Goal: Communication & Community: Answer question/provide support

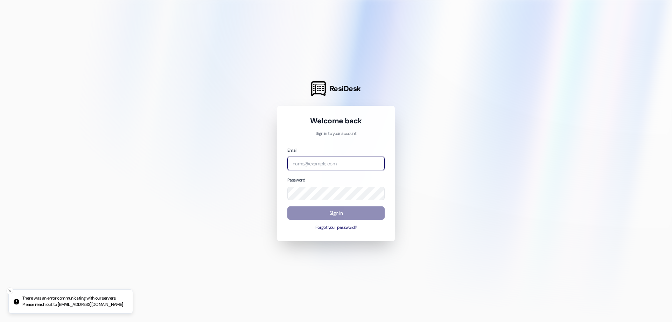
type input "[EMAIL_ADDRESS][DOMAIN_NAME]"
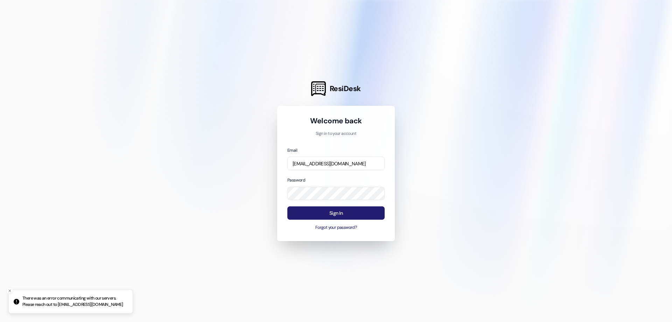
click at [318, 215] on button "Sign In" at bounding box center [336, 213] width 97 height 14
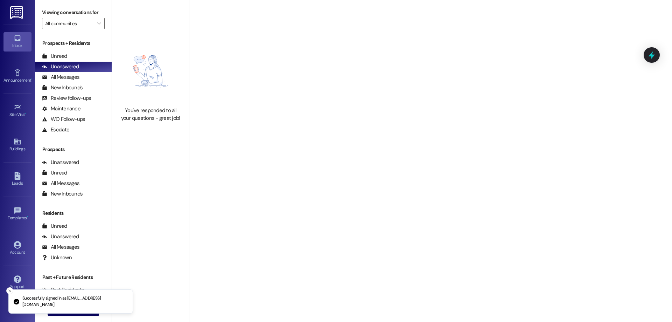
click at [16, 44] on div "Inbox" at bounding box center [17, 45] width 35 height 7
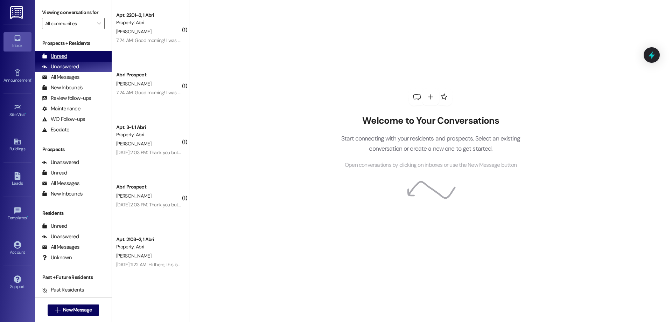
click at [48, 55] on div "Unread" at bounding box center [54, 56] width 25 height 7
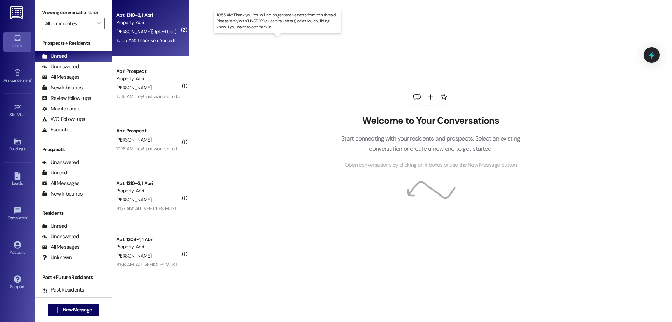
click at [149, 41] on div "10:55 AM: Thank you. You will no longer receive texts from this thread. Please …" at bounding box center [283, 40] width 334 height 6
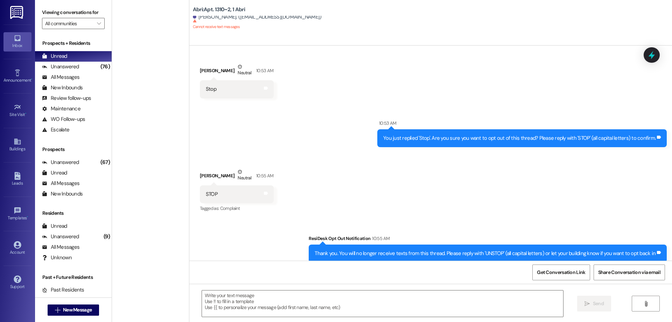
scroll to position [849, 0]
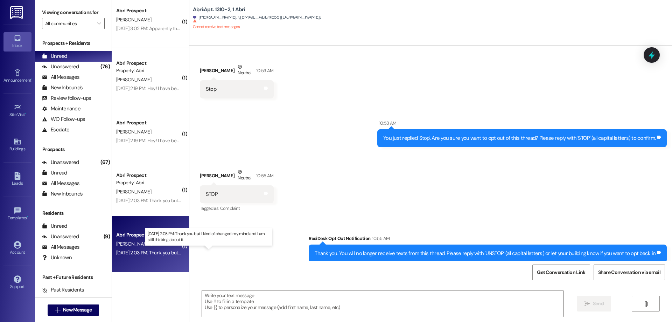
click at [152, 250] on div "[DATE] 2:03 PM: Thank you but I kind of changed my mind and I am still thinking…" at bounding box center [205, 252] width 178 height 6
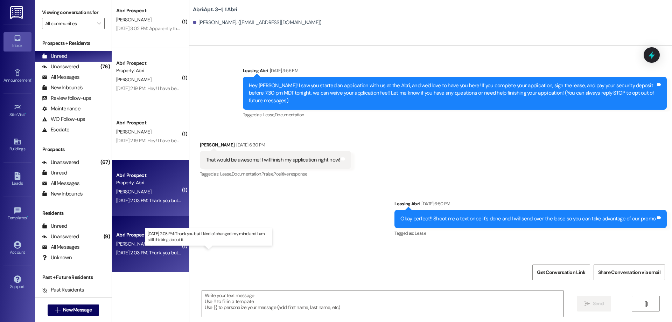
scroll to position [2422, 0]
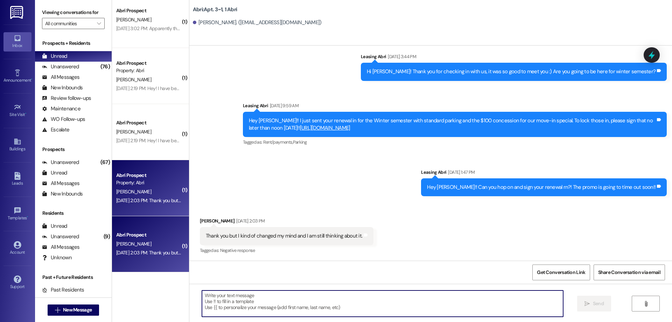
click at [231, 296] on textarea at bounding box center [382, 303] width 361 height 26
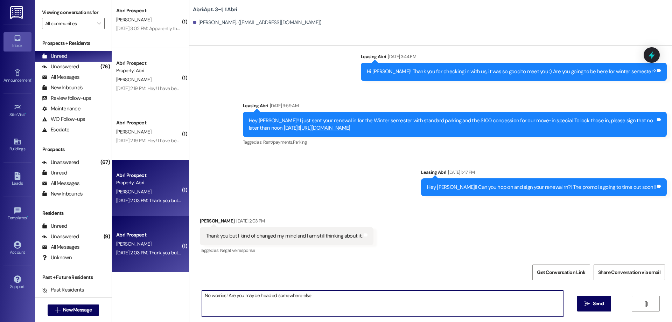
type textarea "No worries! Are you maybe headed somewhere else?"
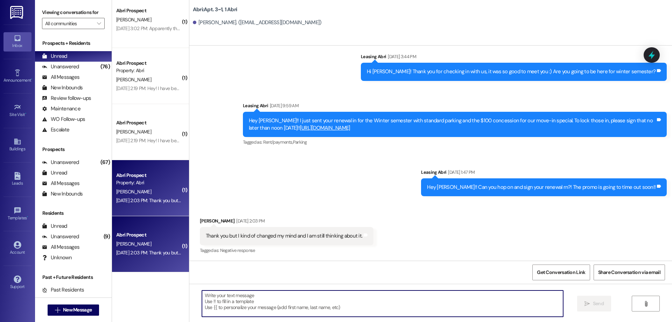
scroll to position [2471, 0]
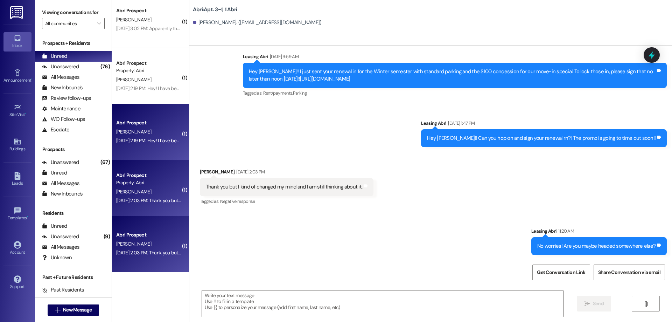
click at [158, 158] on div "Abri Prospect [PERSON_NAME] [DATE] 2:19 PM: Hey! I have been working all day [D…" at bounding box center [150, 132] width 77 height 56
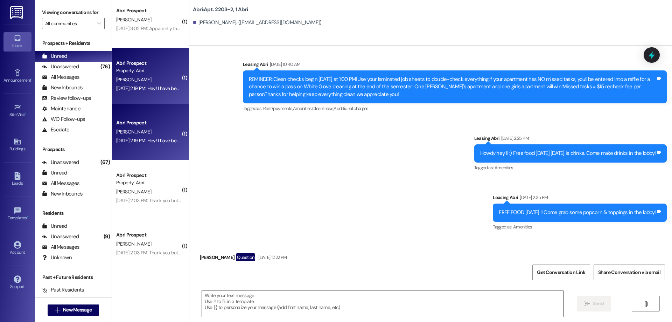
scroll to position [7440, 0]
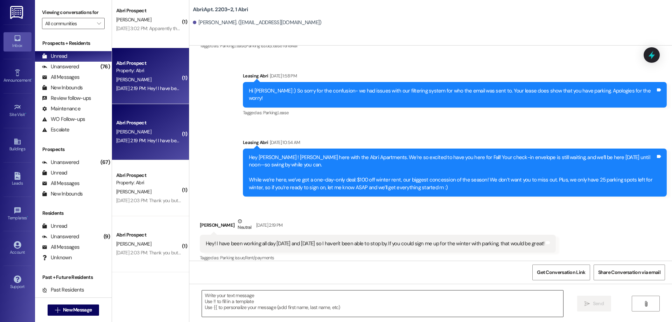
click at [299, 313] on textarea at bounding box center [382, 303] width 361 height 26
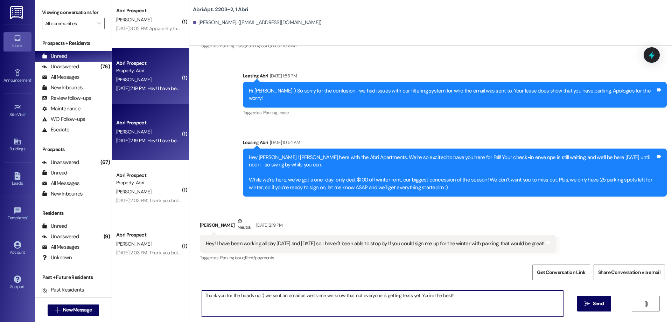
type textarea "Thank you for the heads up :) we sent an email as well since we know that not e…"
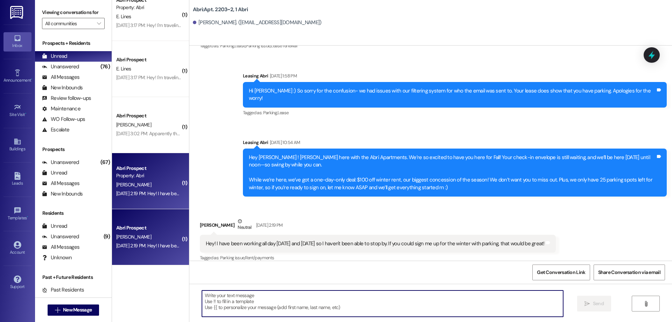
scroll to position [7489, 0]
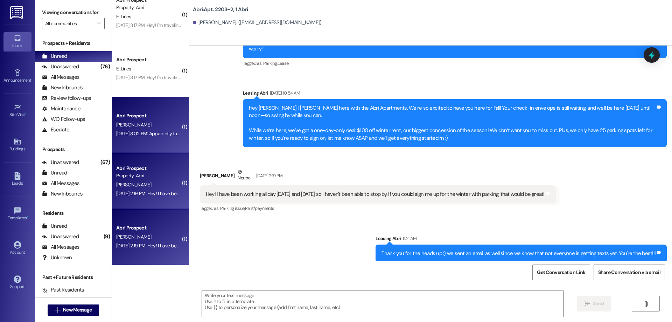
click at [140, 124] on div "[PERSON_NAME]" at bounding box center [149, 124] width 66 height 9
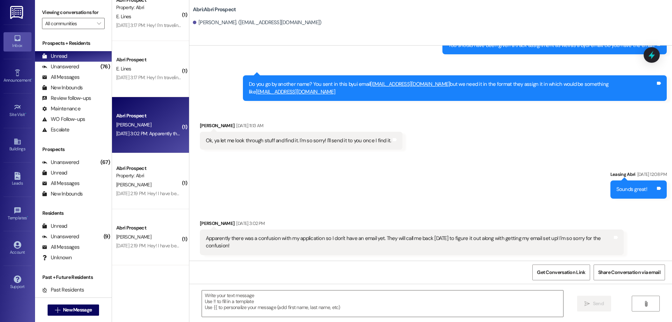
scroll to position [148, 0]
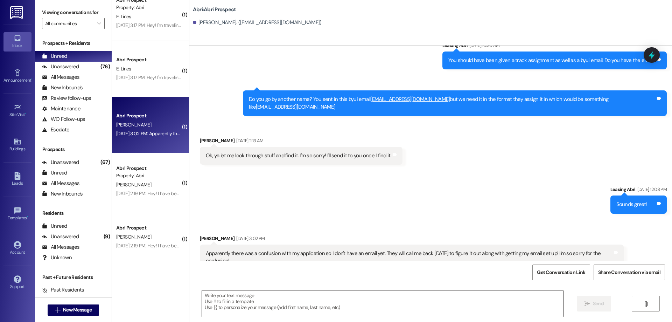
click at [342, 303] on textarea at bounding box center [382, 303] width 361 height 26
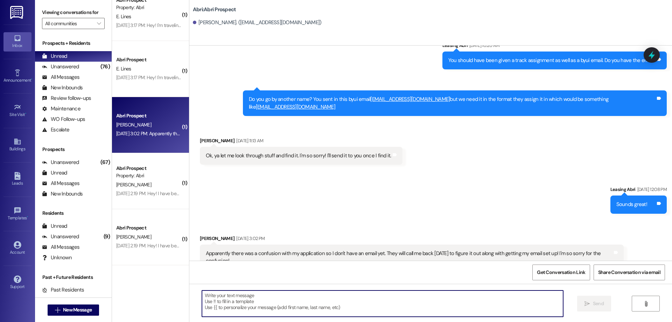
click at [401, 300] on textarea at bounding box center [382, 303] width 361 height 26
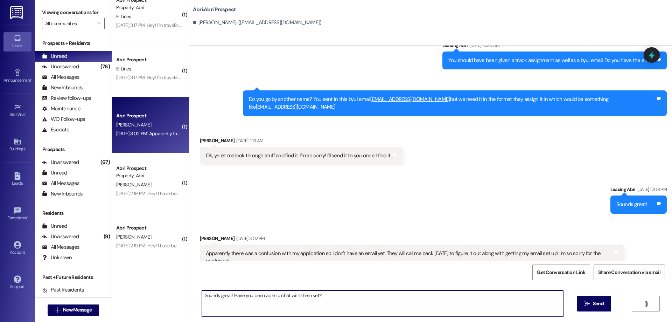
type textarea "Sounds great! Have you been able to chat with them yet?"
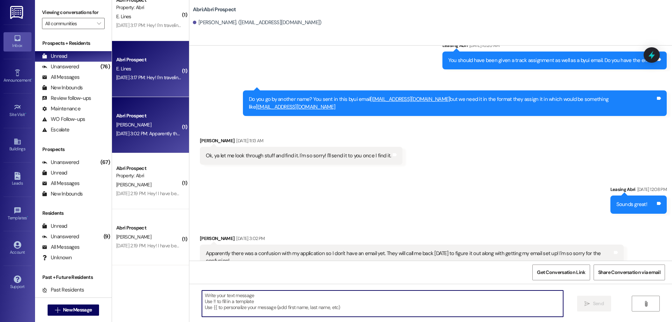
click at [148, 73] on div "[DATE] 3:17 PM: Hey! I'm traveling from [US_STATE] right now and I won't make i…" at bounding box center [149, 77] width 66 height 9
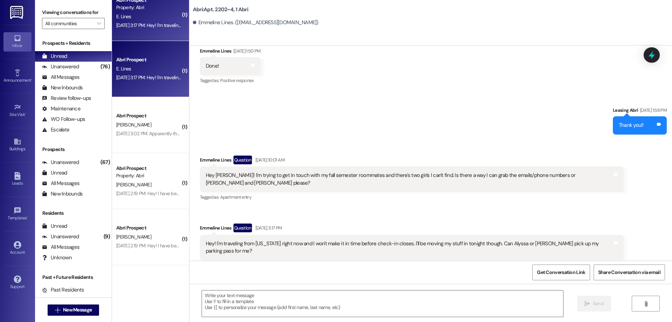
scroll to position [638, 0]
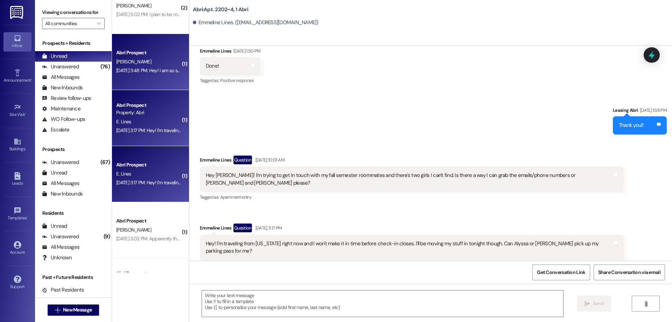
click at [142, 66] on div "[PERSON_NAME]" at bounding box center [149, 61] width 66 height 9
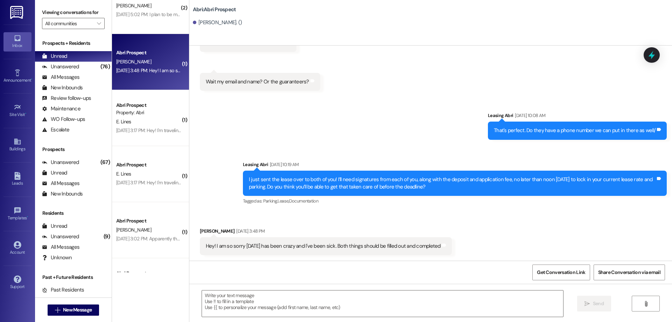
scroll to position [991, 0]
click at [354, 303] on textarea at bounding box center [382, 303] width 361 height 26
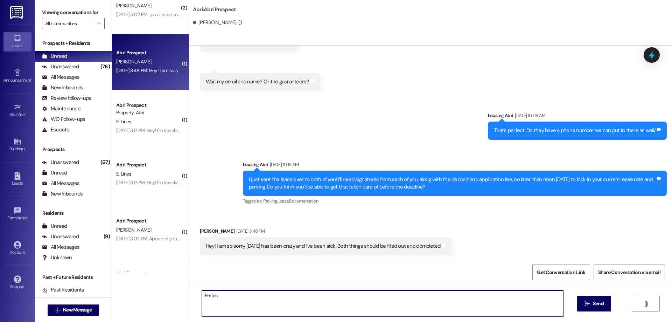
type textarea "Perfect"
type textarea "No worries! We hope you're feeling better"
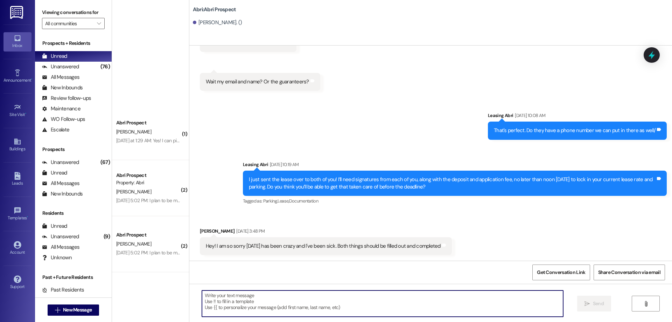
scroll to position [400, 0]
